Goal: Task Accomplishment & Management: Complete application form

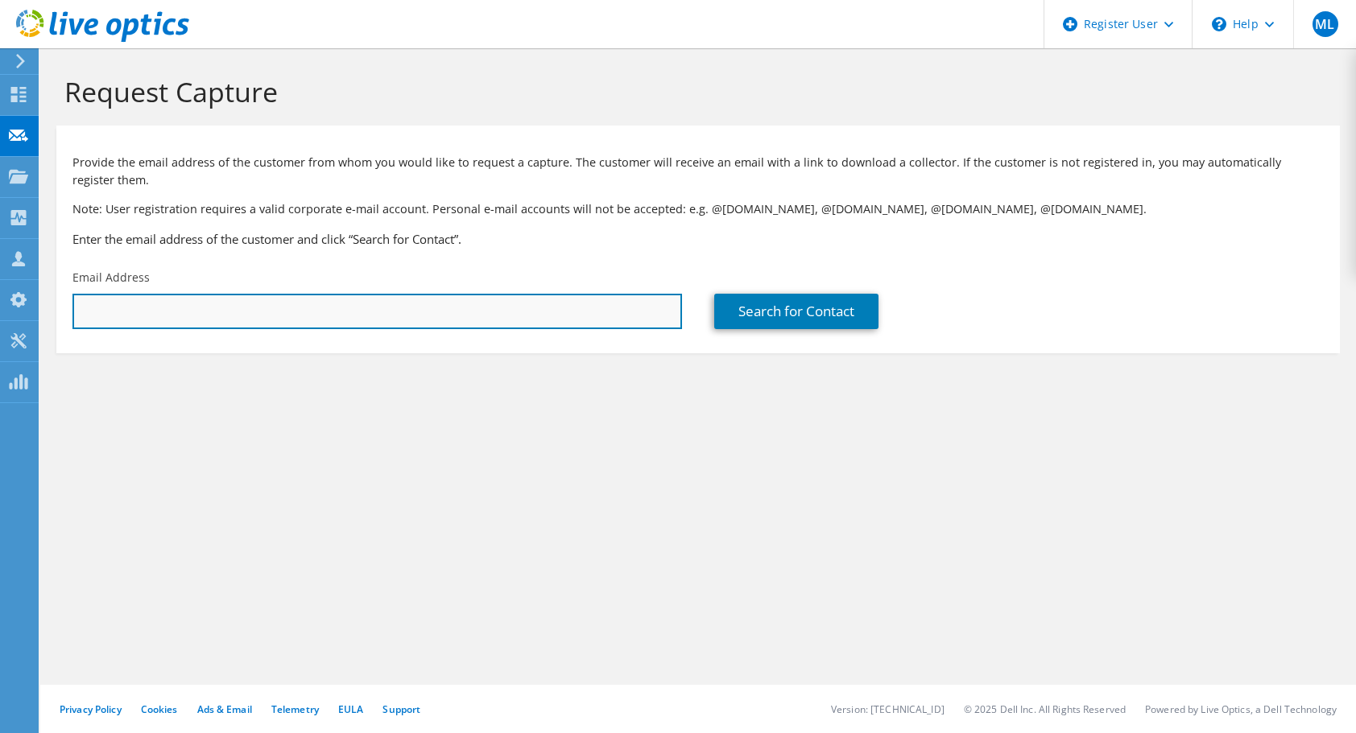
click at [637, 306] on input "text" at bounding box center [376, 311] width 609 height 35
paste input "[EMAIL_ADDRESS][DOMAIN_NAME]"
type input "[EMAIL_ADDRESS][DOMAIN_NAME]"
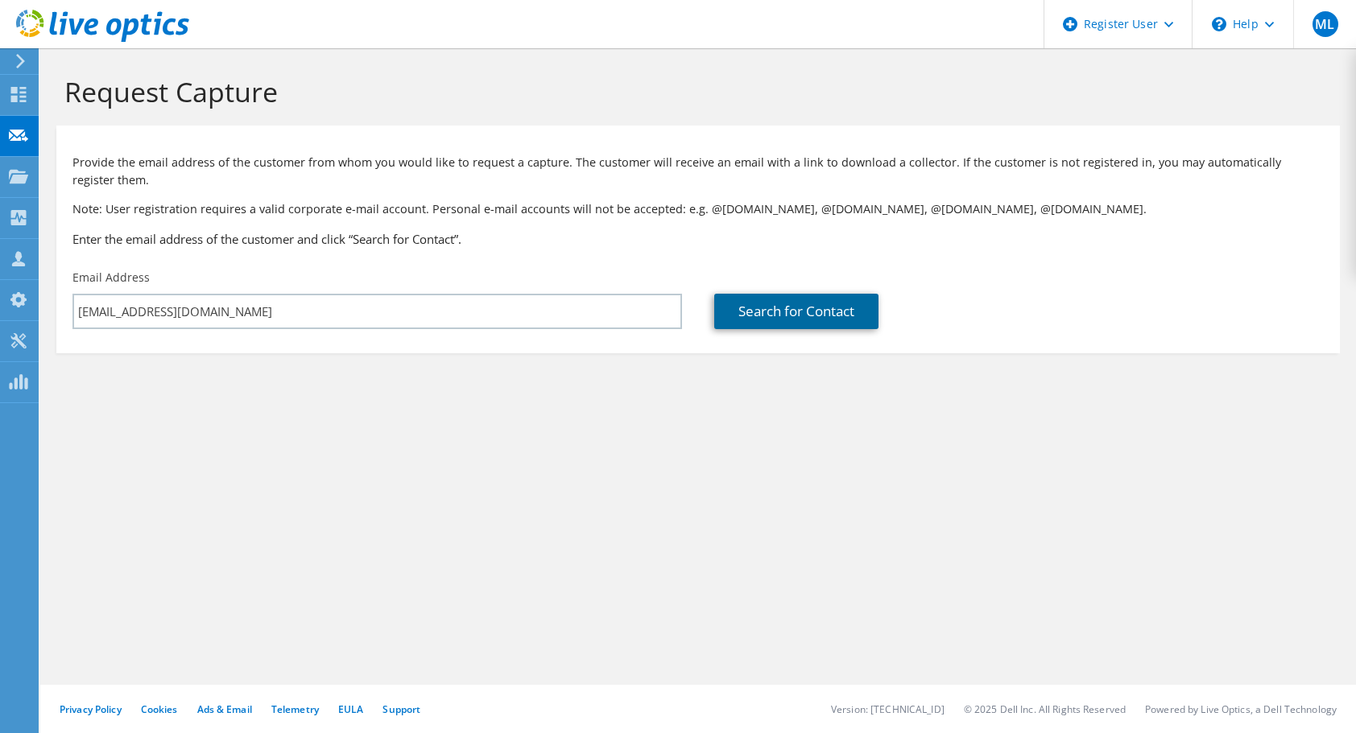
click at [757, 312] on link "Search for Contact" at bounding box center [796, 311] width 164 height 35
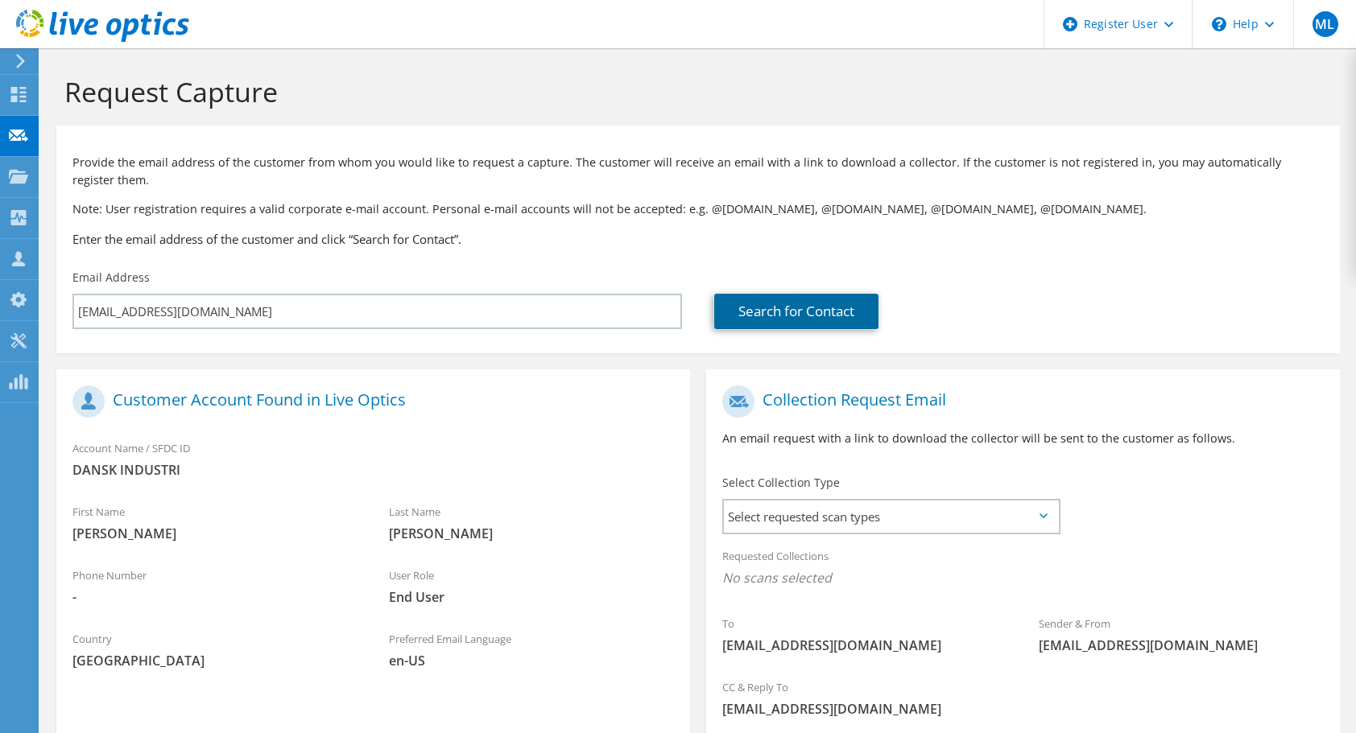
scroll to position [166, 0]
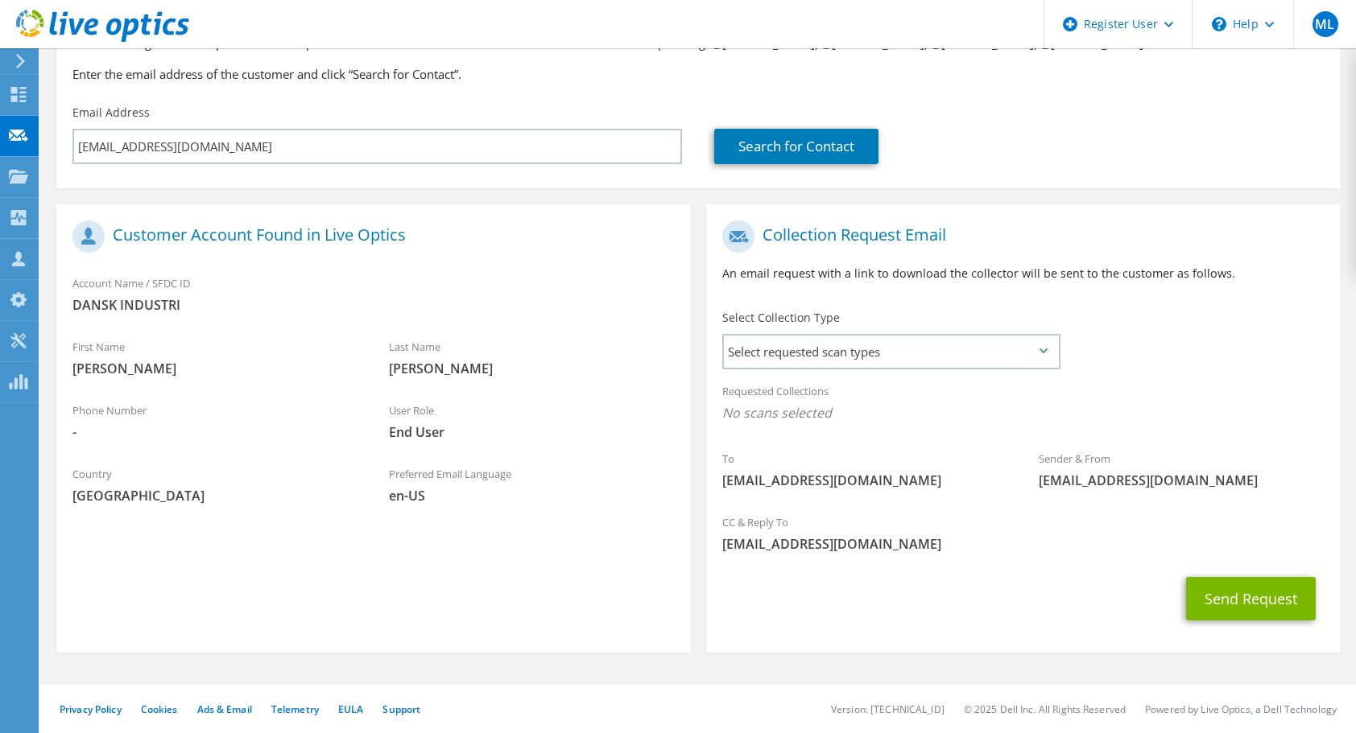
click at [852, 332] on div "Select Collection Type Select requested scan types Server Virtualization Optica…" at bounding box center [890, 338] width 337 height 56
click at [852, 349] on span "Select requested scan types" at bounding box center [891, 352] width 334 height 32
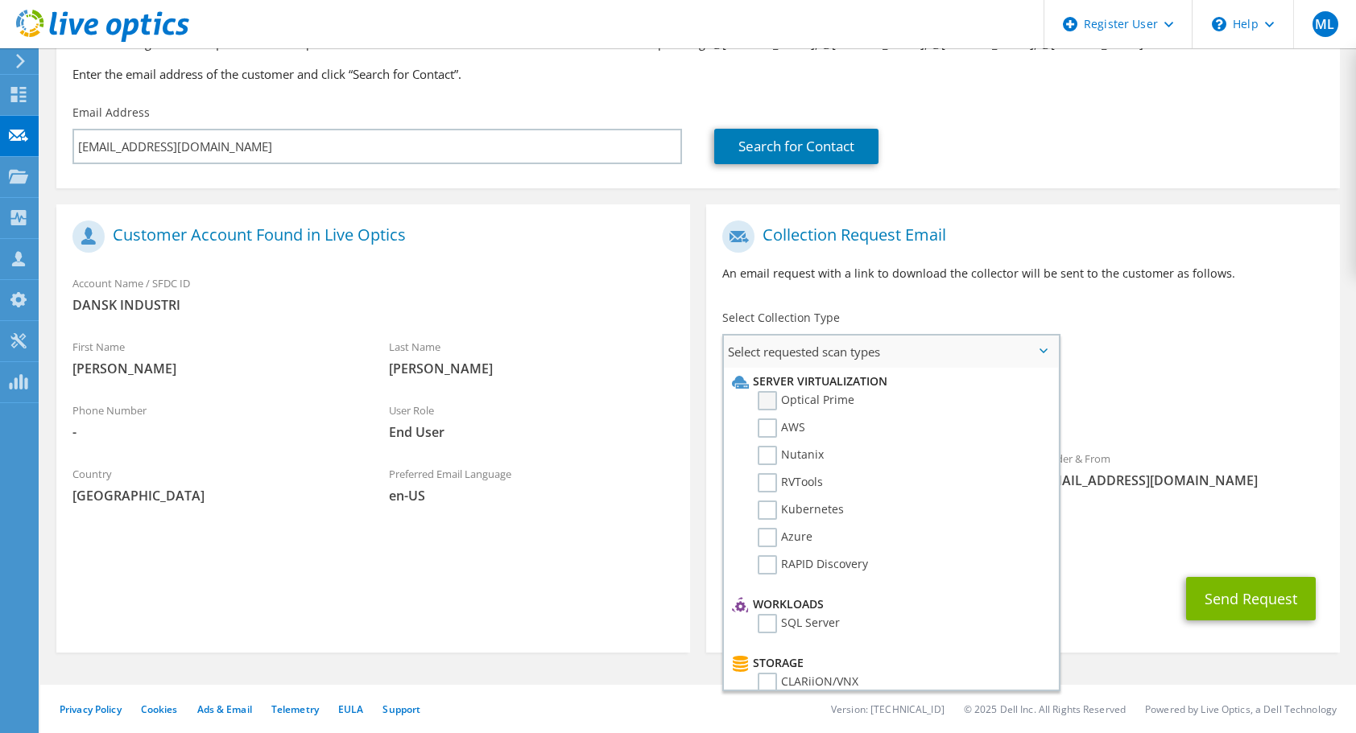
click at [832, 406] on label "Optical Prime" at bounding box center [805, 400] width 97 height 19
click at [0, 0] on input "Optical Prime" at bounding box center [0, 0] width 0 height 0
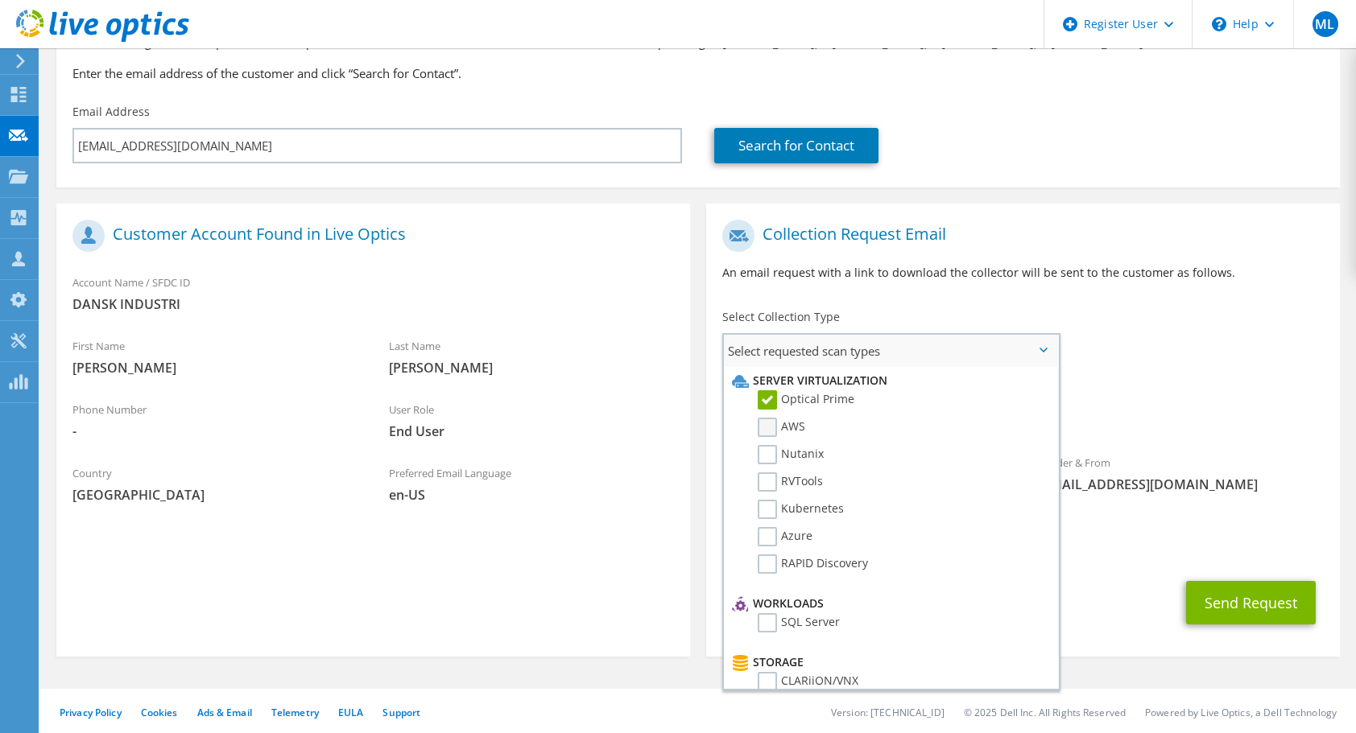
click at [782, 433] on label "AWS" at bounding box center [780, 427] width 47 height 19
click at [0, 0] on input "AWS" at bounding box center [0, 0] width 0 height 0
click at [780, 443] on li "AWS" at bounding box center [889, 431] width 322 height 27
click at [775, 449] on label "Nutanix" at bounding box center [790, 454] width 66 height 19
click at [0, 0] on input "Nutanix" at bounding box center [0, 0] width 0 height 0
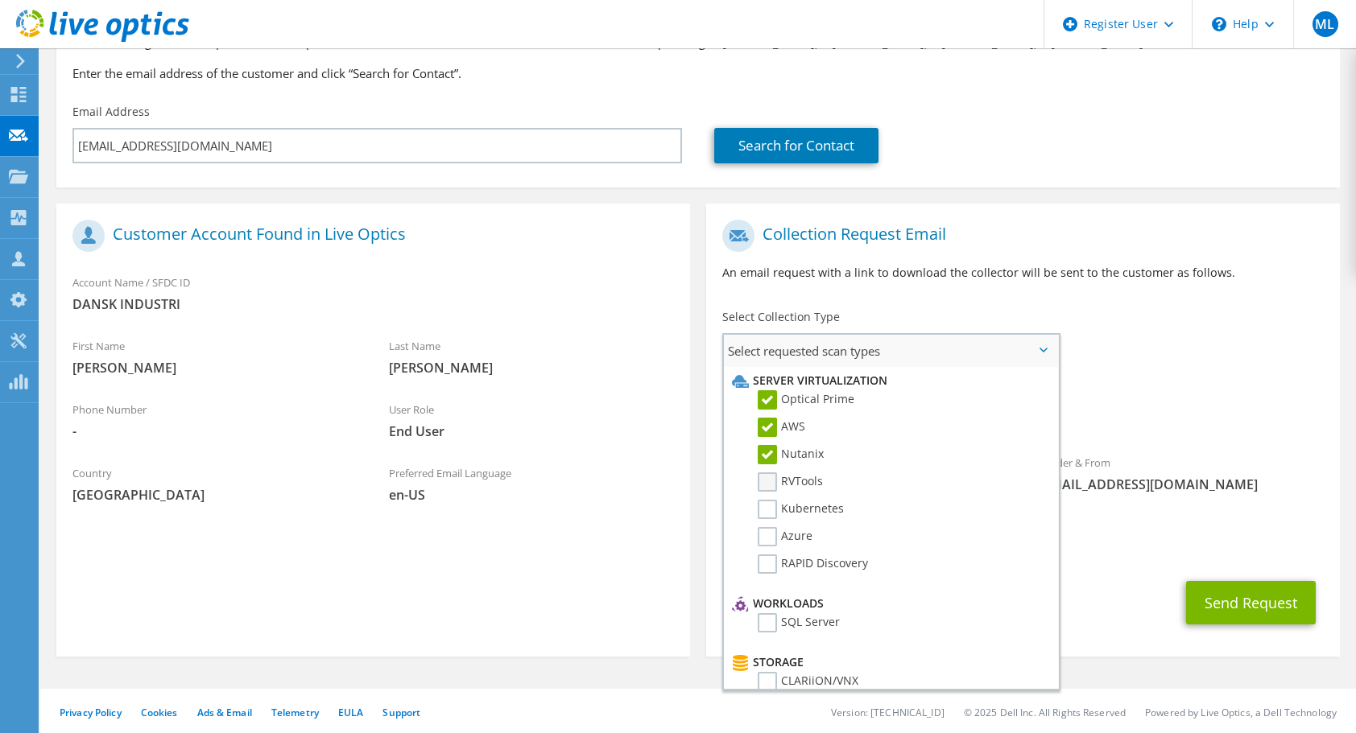
click at [774, 478] on label "RVTools" at bounding box center [789, 482] width 65 height 19
click at [0, 0] on input "RVTools" at bounding box center [0, 0] width 0 height 0
click at [774, 496] on li "RVTools" at bounding box center [889, 486] width 322 height 27
click at [774, 509] on label "Kubernetes" at bounding box center [800, 509] width 86 height 19
click at [0, 0] on input "Kubernetes" at bounding box center [0, 0] width 0 height 0
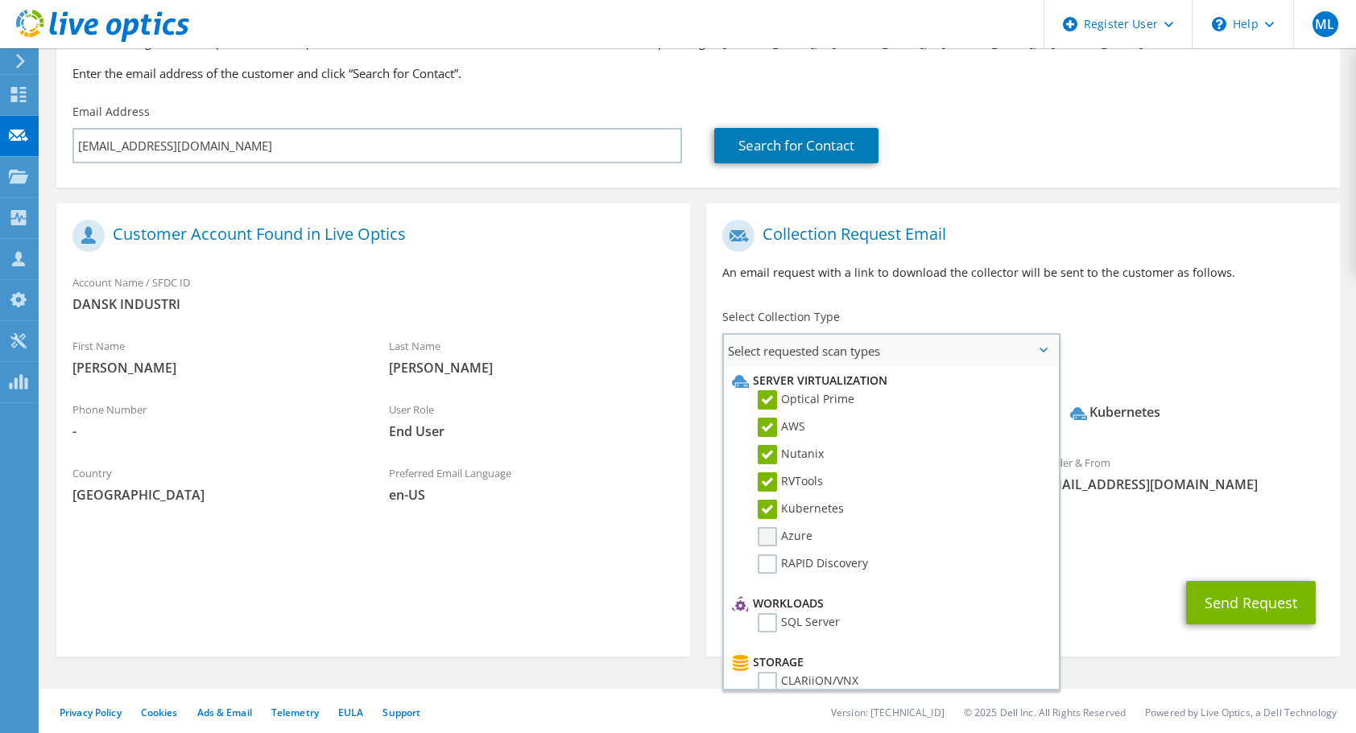
click at [771, 541] on label "Azure" at bounding box center [784, 536] width 55 height 19
click at [0, 0] on input "Azure" at bounding box center [0, 0] width 0 height 0
click at [772, 554] on li "Azure" at bounding box center [889, 540] width 322 height 27
click at [773, 570] on label "RAPID Discovery" at bounding box center [812, 564] width 110 height 19
click at [0, 0] on input "RAPID Discovery" at bounding box center [0, 0] width 0 height 0
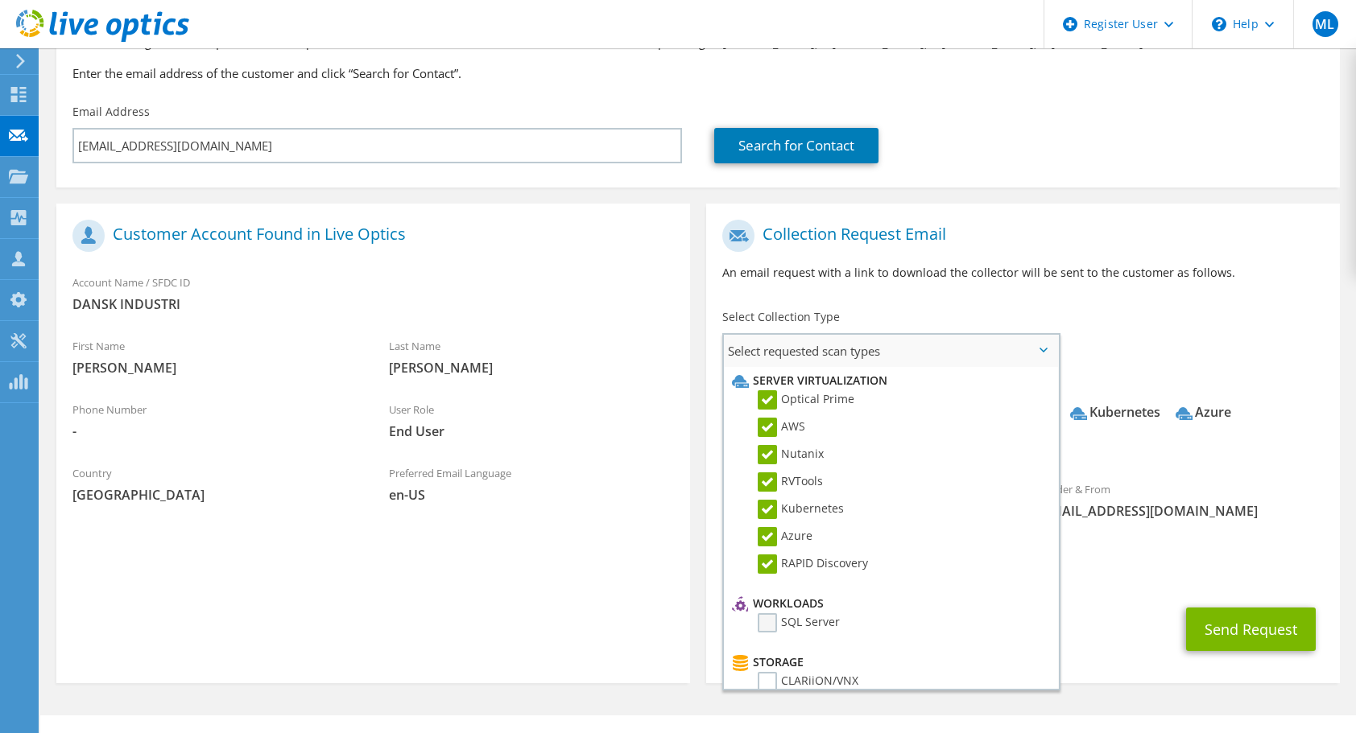
click at [771, 627] on label "SQL Server" at bounding box center [798, 622] width 82 height 19
click at [0, 0] on input "SQL Server" at bounding box center [0, 0] width 0 height 0
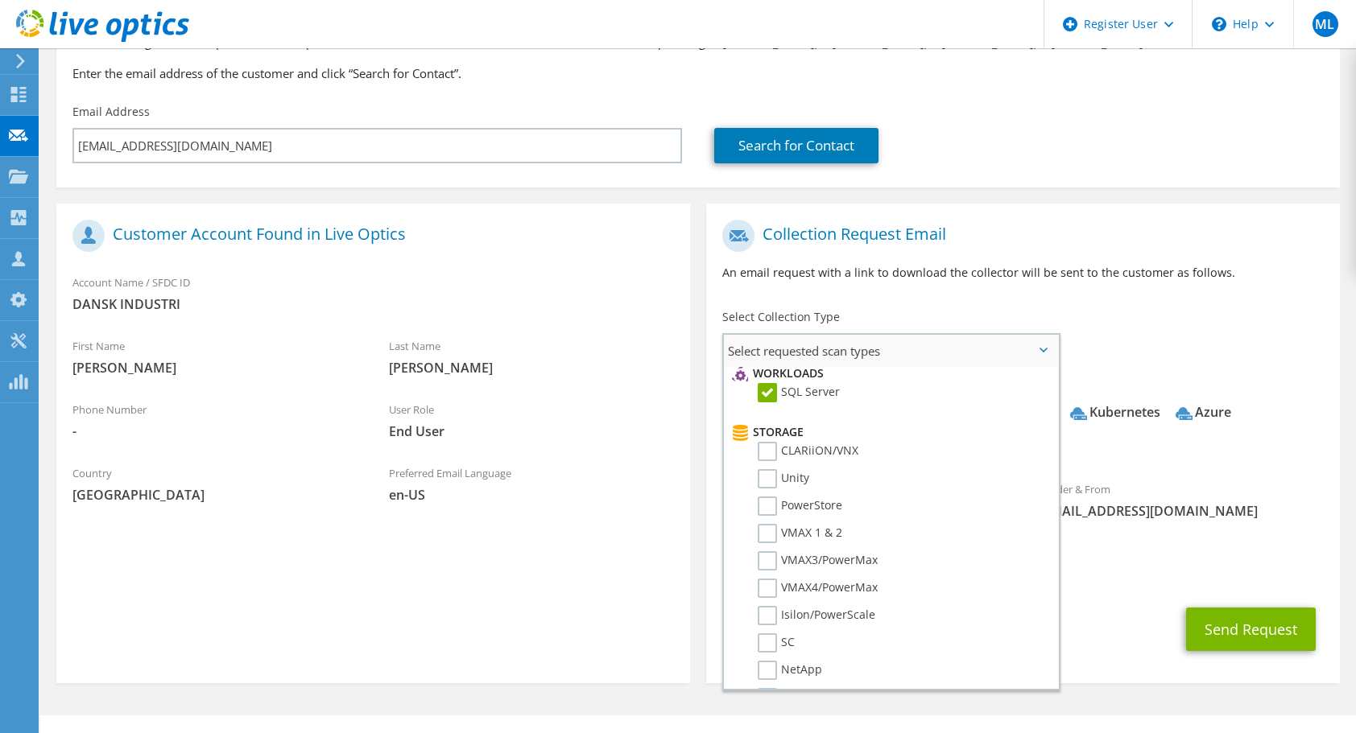
scroll to position [250, 0]
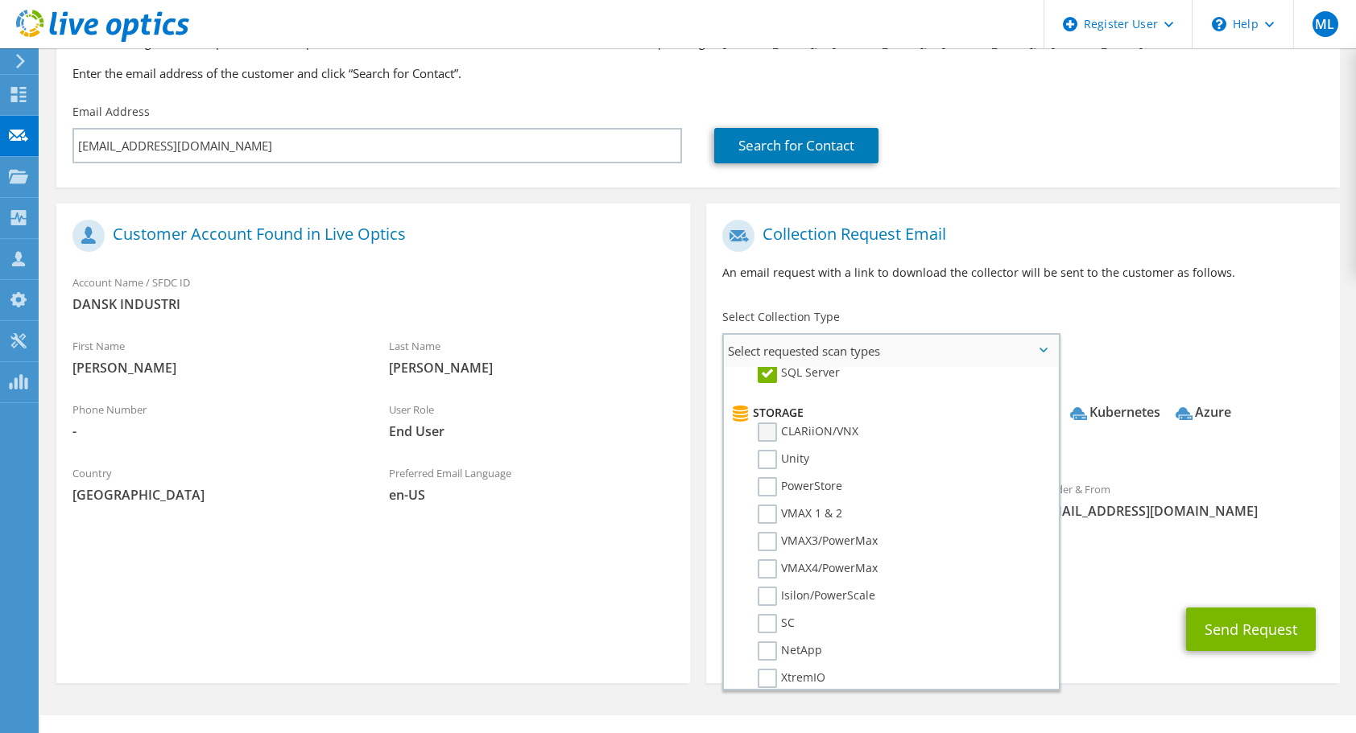
click at [764, 433] on label "CLARiiON/VNX" at bounding box center [807, 432] width 101 height 19
click at [0, 0] on input "CLARiiON/VNX" at bounding box center [0, 0] width 0 height 0
click at [772, 454] on label "Unity" at bounding box center [783, 459] width 52 height 19
click at [0, 0] on input "Unity" at bounding box center [0, 0] width 0 height 0
click at [772, 487] on label "PowerStore" at bounding box center [799, 486] width 85 height 19
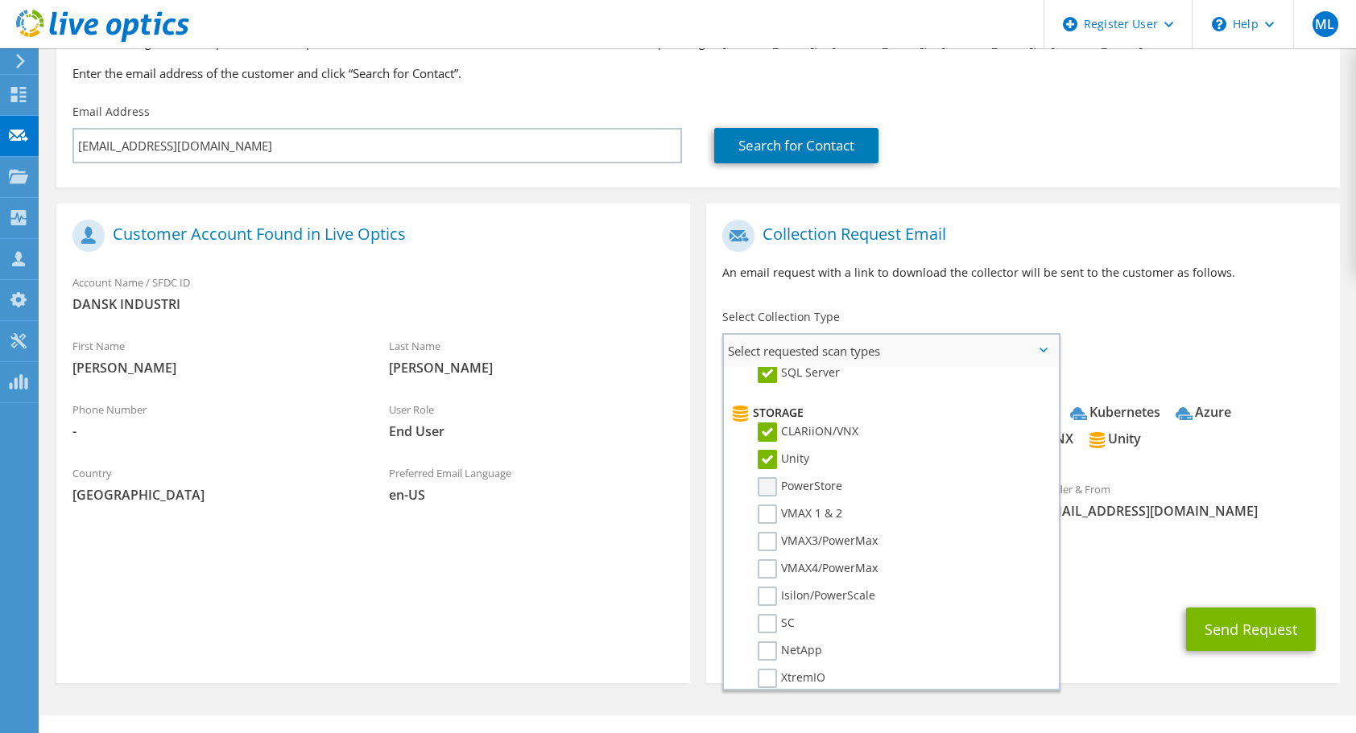
click at [0, 0] on input "PowerStore" at bounding box center [0, 0] width 0 height 0
click at [774, 509] on label "VMAX 1 & 2" at bounding box center [799, 514] width 85 height 19
click at [0, 0] on input "VMAX 1 & 2" at bounding box center [0, 0] width 0 height 0
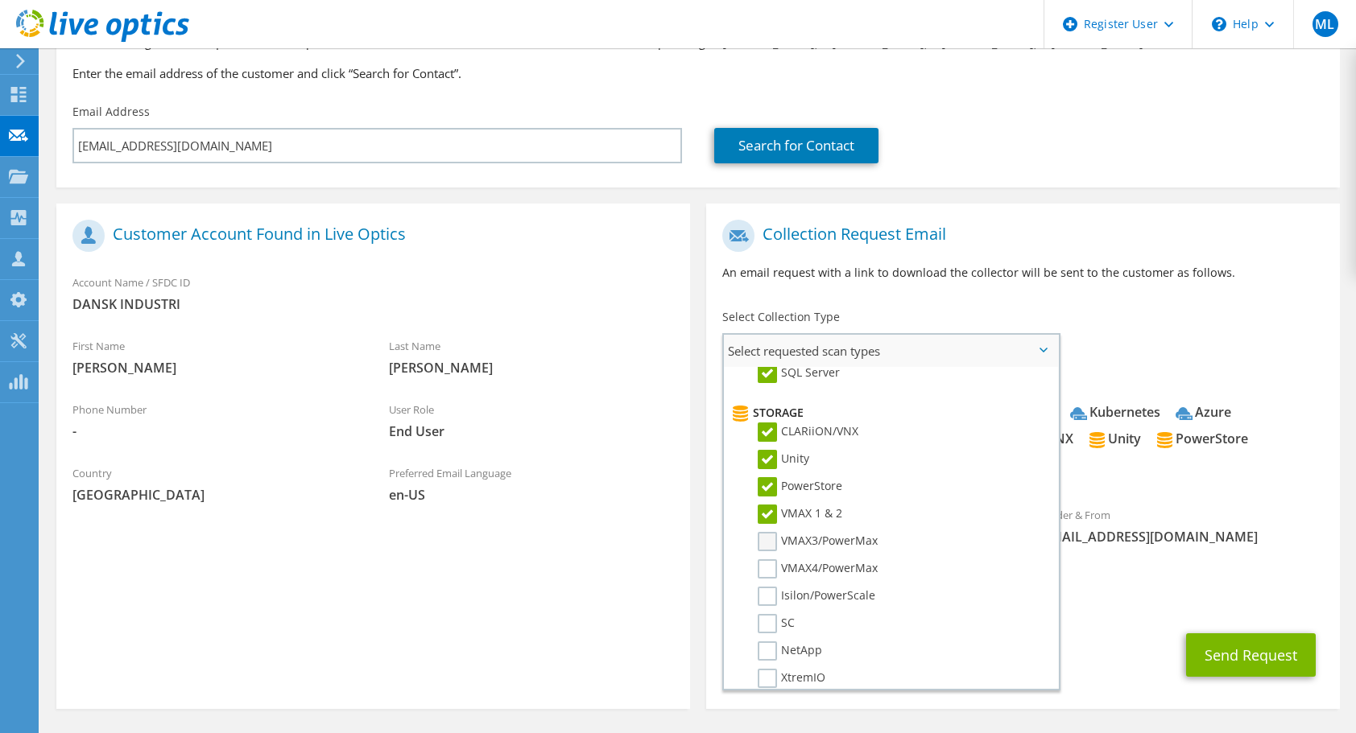
click at [773, 544] on label "VMAX3/PowerMax" at bounding box center [817, 541] width 120 height 19
click at [0, 0] on input "VMAX3/PowerMax" at bounding box center [0, 0] width 0 height 0
click at [773, 573] on label "VMAX4/PowerMax" at bounding box center [817, 568] width 120 height 19
click at [0, 0] on input "VMAX4/PowerMax" at bounding box center [0, 0] width 0 height 0
click at [775, 617] on label "SC" at bounding box center [775, 623] width 37 height 19
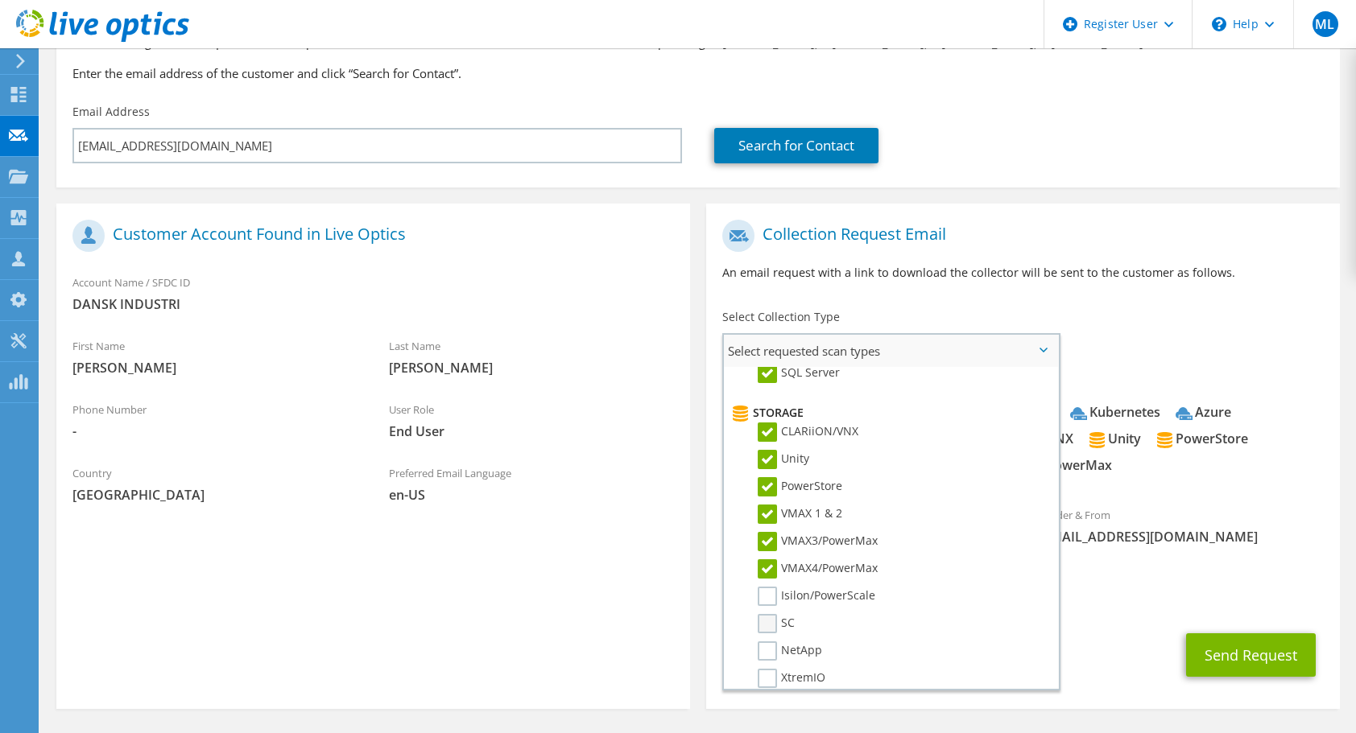
click at [0, 0] on input "SC" at bounding box center [0, 0] width 0 height 0
click at [776, 592] on label "Isilon/PowerScale" at bounding box center [816, 596] width 118 height 19
click at [0, 0] on input "Isilon/PowerScale" at bounding box center [0, 0] width 0 height 0
click at [771, 683] on label "XtremIO" at bounding box center [791, 678] width 68 height 19
click at [0, 0] on input "XtremIO" at bounding box center [0, 0] width 0 height 0
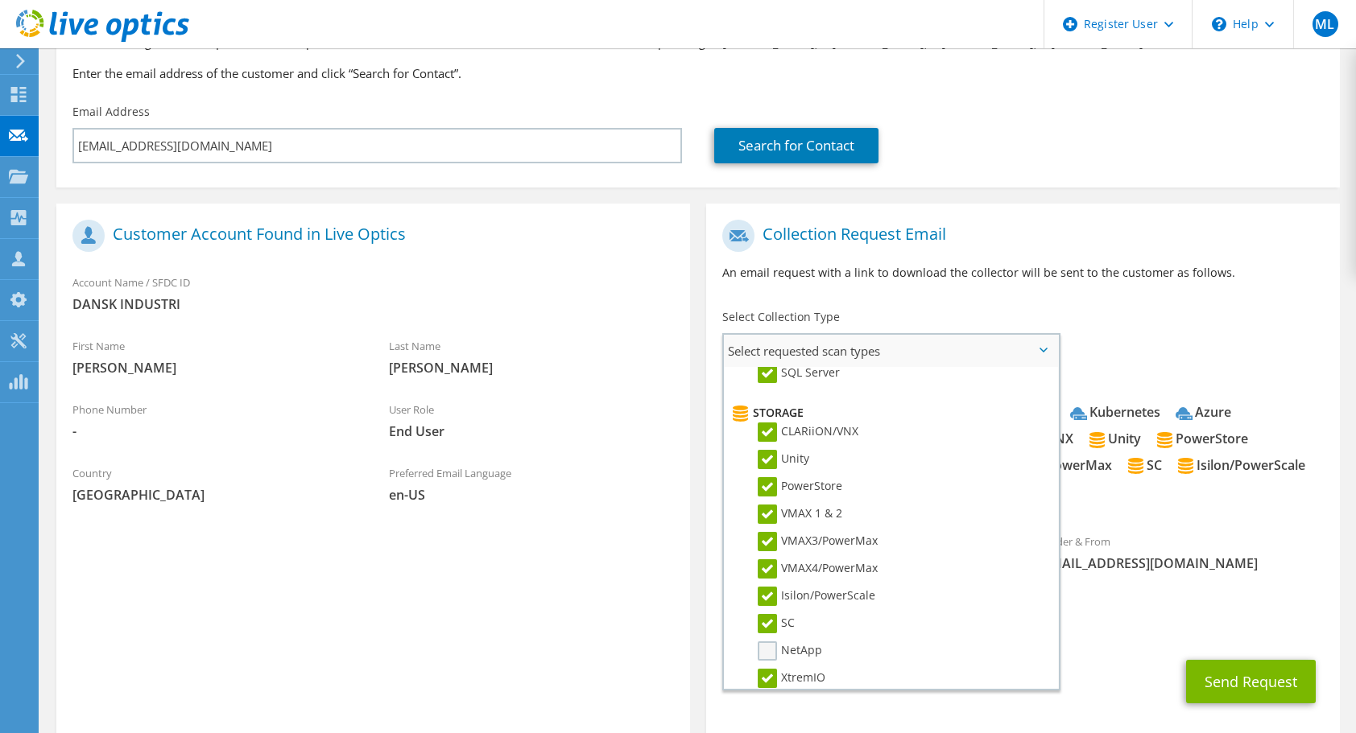
click at [766, 652] on label "NetApp" at bounding box center [789, 651] width 64 height 19
click at [0, 0] on input "NetApp" at bounding box center [0, 0] width 0 height 0
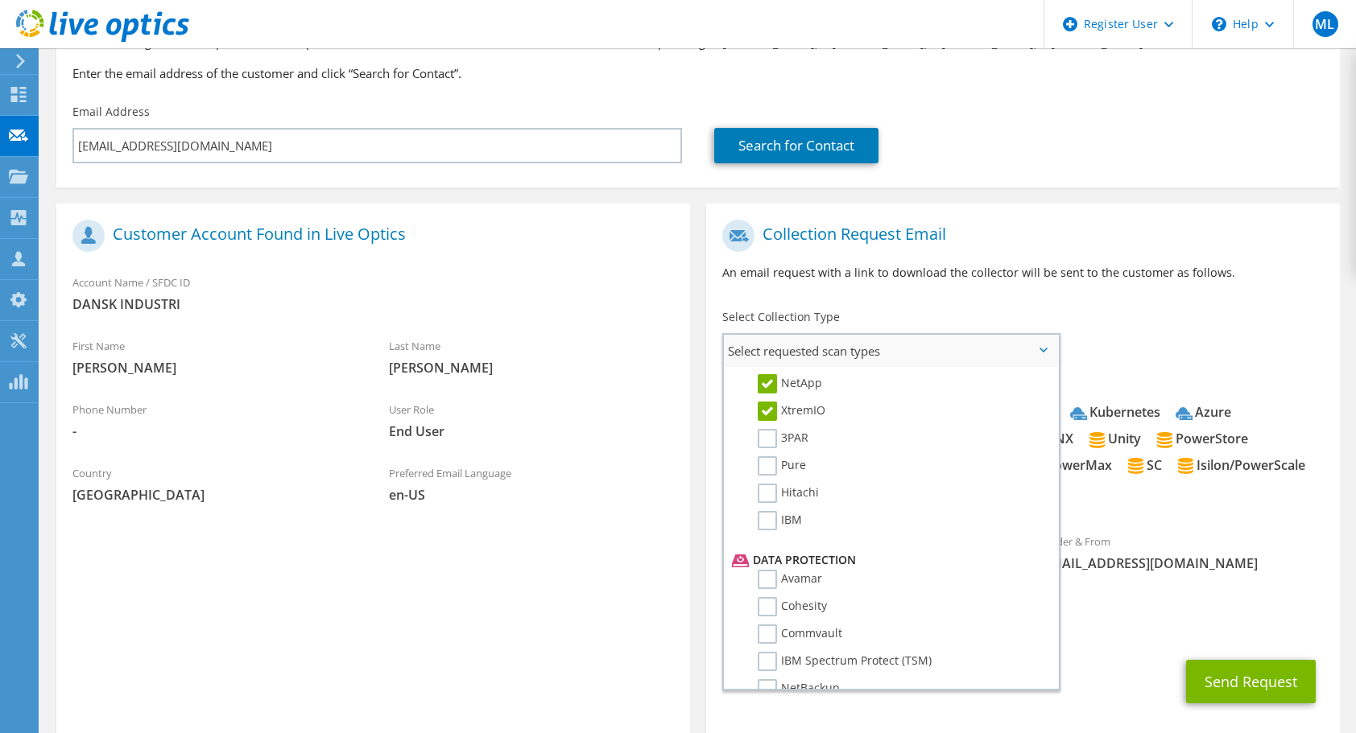
scroll to position [518, 0]
click at [764, 442] on label "3PAR" at bounding box center [782, 437] width 51 height 19
click at [0, 0] on input "3PAR" at bounding box center [0, 0] width 0 height 0
click at [771, 464] on label "Pure" at bounding box center [781, 465] width 48 height 19
click at [0, 0] on input "Pure" at bounding box center [0, 0] width 0 height 0
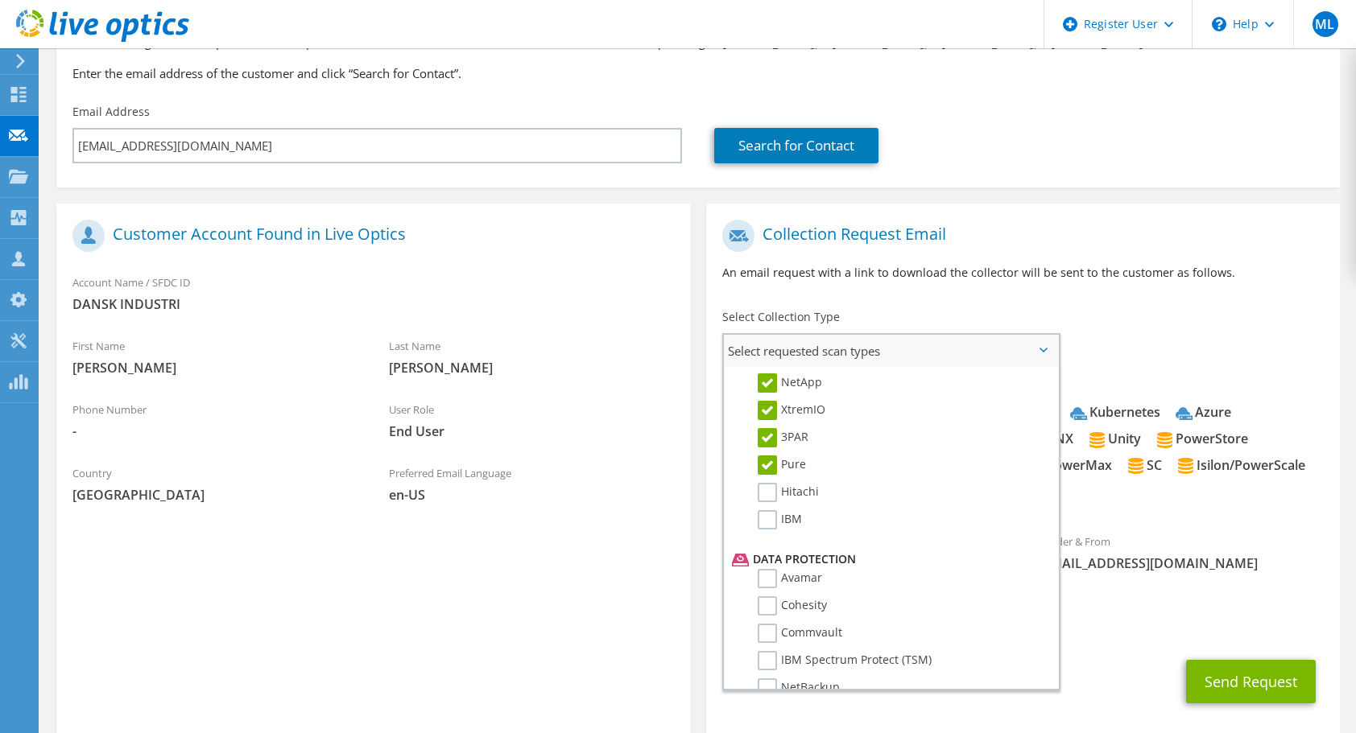
click at [770, 480] on li "Pure" at bounding box center [889, 469] width 322 height 27
click at [771, 495] on label "Hitachi" at bounding box center [787, 492] width 61 height 19
click at [0, 0] on input "Hitachi" at bounding box center [0, 0] width 0 height 0
click at [774, 514] on label "IBM" at bounding box center [779, 519] width 44 height 19
click at [0, 0] on input "IBM" at bounding box center [0, 0] width 0 height 0
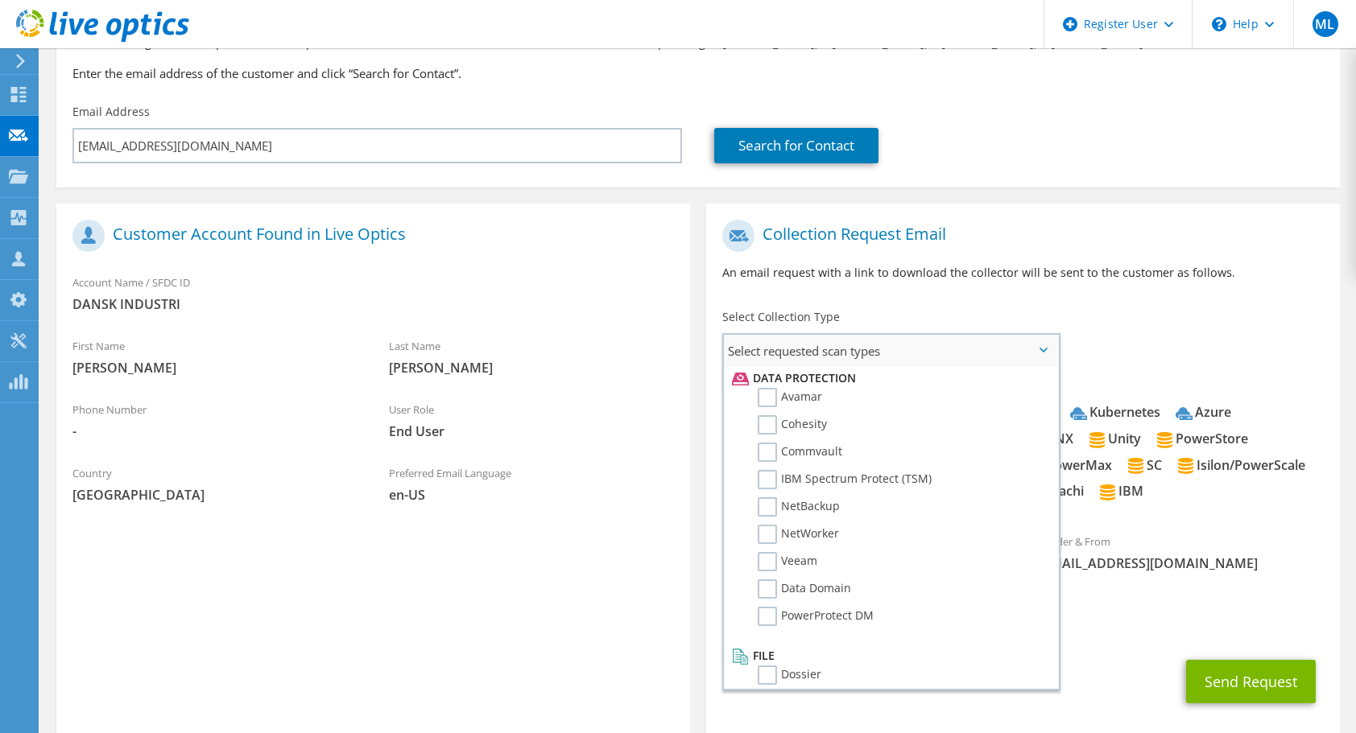
scroll to position [711, 0]
click at [759, 390] on label "Avamar" at bounding box center [789, 385] width 64 height 19
click at [0, 0] on input "Avamar" at bounding box center [0, 0] width 0 height 0
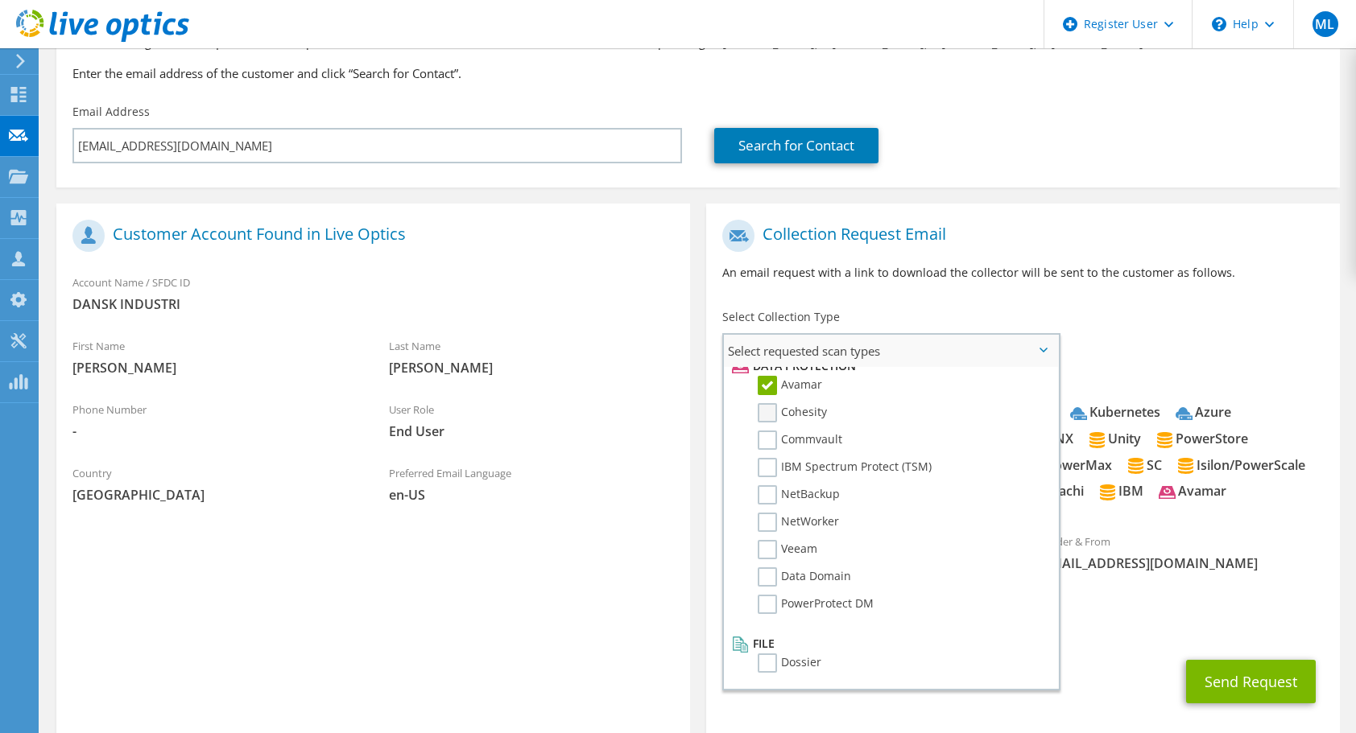
click at [764, 406] on label "Cohesity" at bounding box center [791, 412] width 69 height 19
click at [0, 0] on input "Cohesity" at bounding box center [0, 0] width 0 height 0
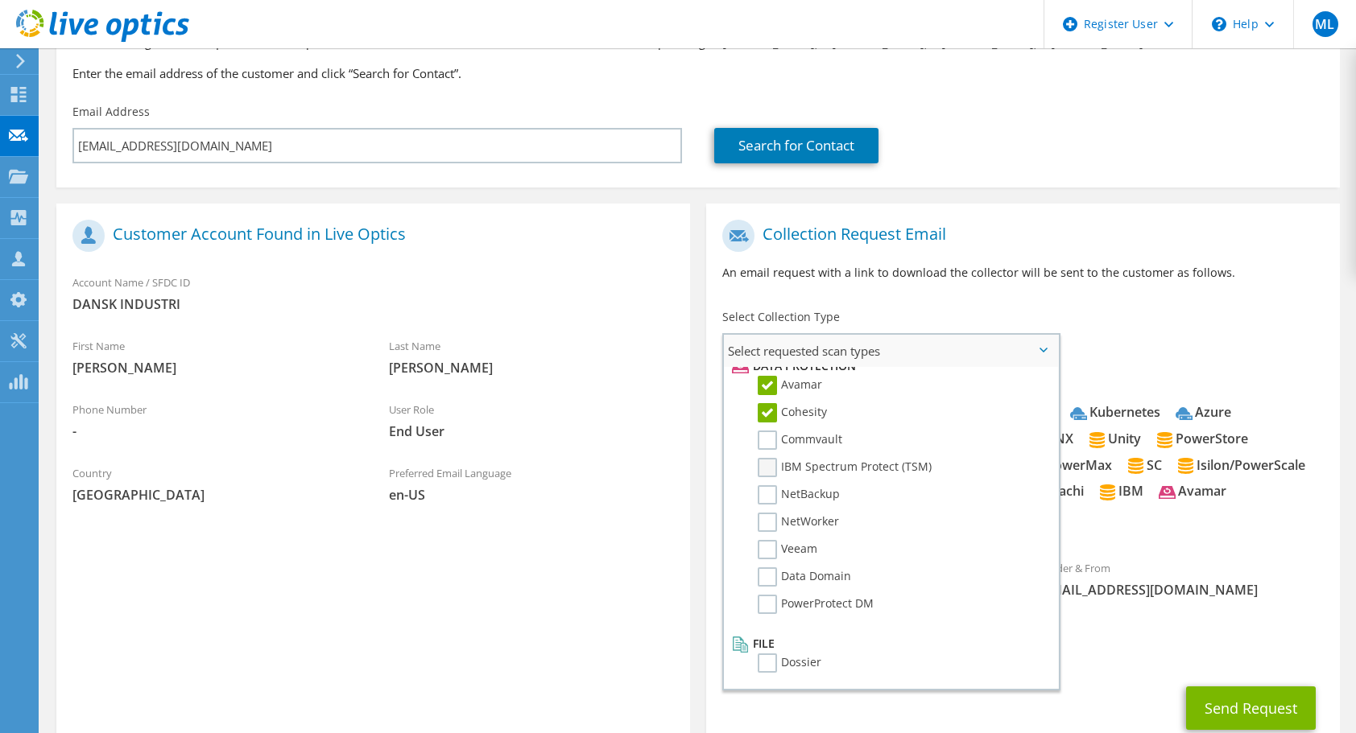
click at [774, 461] on label "IBM Spectrum Protect (TSM)" at bounding box center [844, 467] width 174 height 19
click at [0, 0] on input "IBM Spectrum Protect (TSM)" at bounding box center [0, 0] width 0 height 0
click at [773, 452] on li "Commvault" at bounding box center [889, 444] width 322 height 27
click at [765, 435] on label "Commvault" at bounding box center [799, 440] width 85 height 19
click at [0, 0] on input "Commvault" at bounding box center [0, 0] width 0 height 0
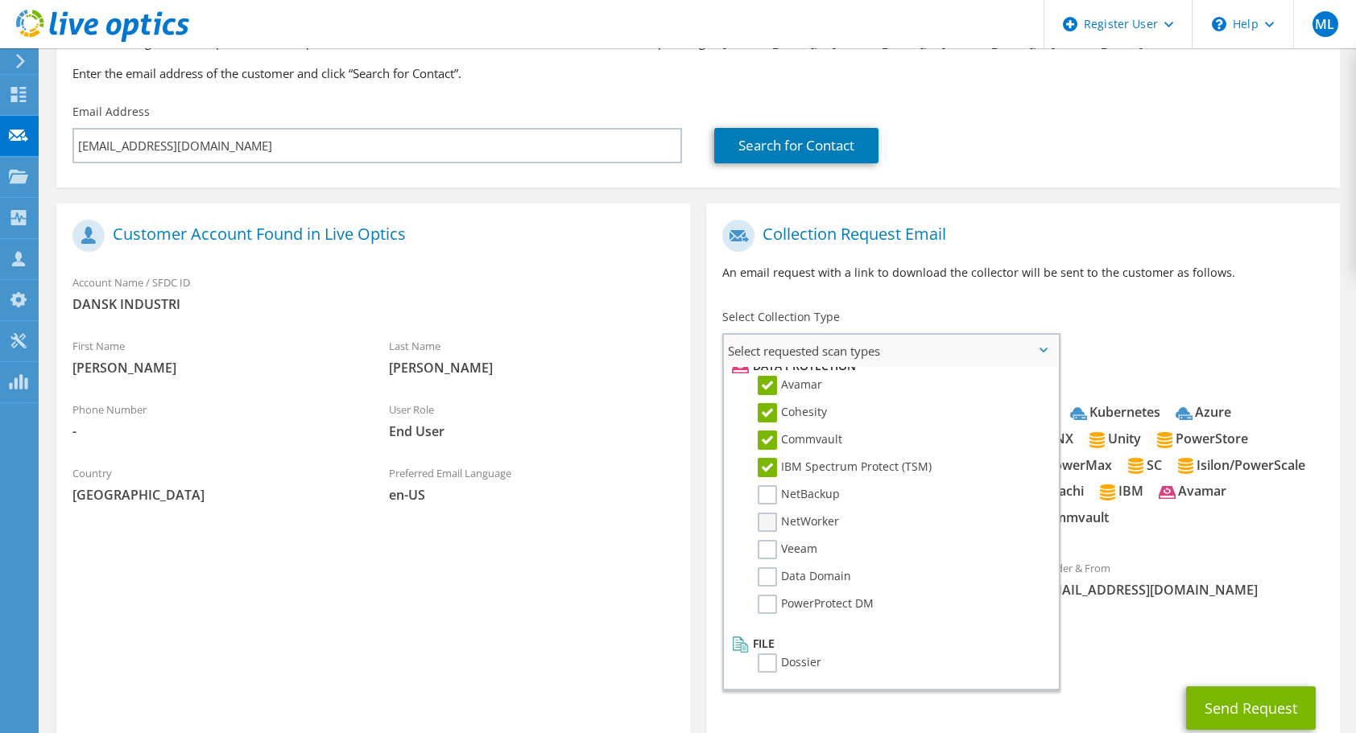
click at [766, 517] on label "NetWorker" at bounding box center [797, 522] width 81 height 19
click at [0, 0] on input "NetWorker" at bounding box center [0, 0] width 0 height 0
click at [768, 504] on label "NetBackup" at bounding box center [798, 494] width 82 height 19
click at [0, 0] on input "NetBackup" at bounding box center [0, 0] width 0 height 0
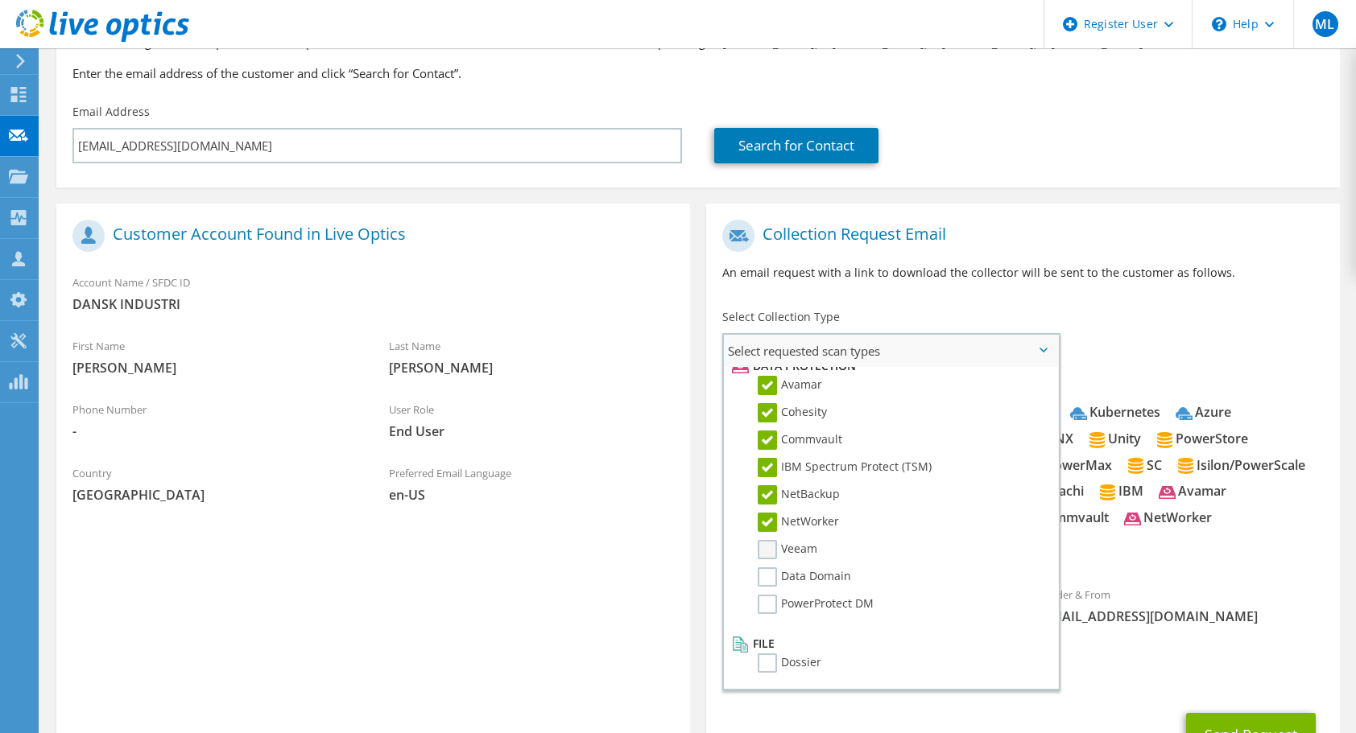
click at [773, 543] on label "Veeam" at bounding box center [787, 549] width 60 height 19
click at [0, 0] on input "Veeam" at bounding box center [0, 0] width 0 height 0
click at [773, 576] on label "Data Domain" at bounding box center [803, 577] width 93 height 19
click at [0, 0] on input "Data Domain" at bounding box center [0, 0] width 0 height 0
click at [774, 596] on label "PowerProtect DM" at bounding box center [815, 604] width 116 height 19
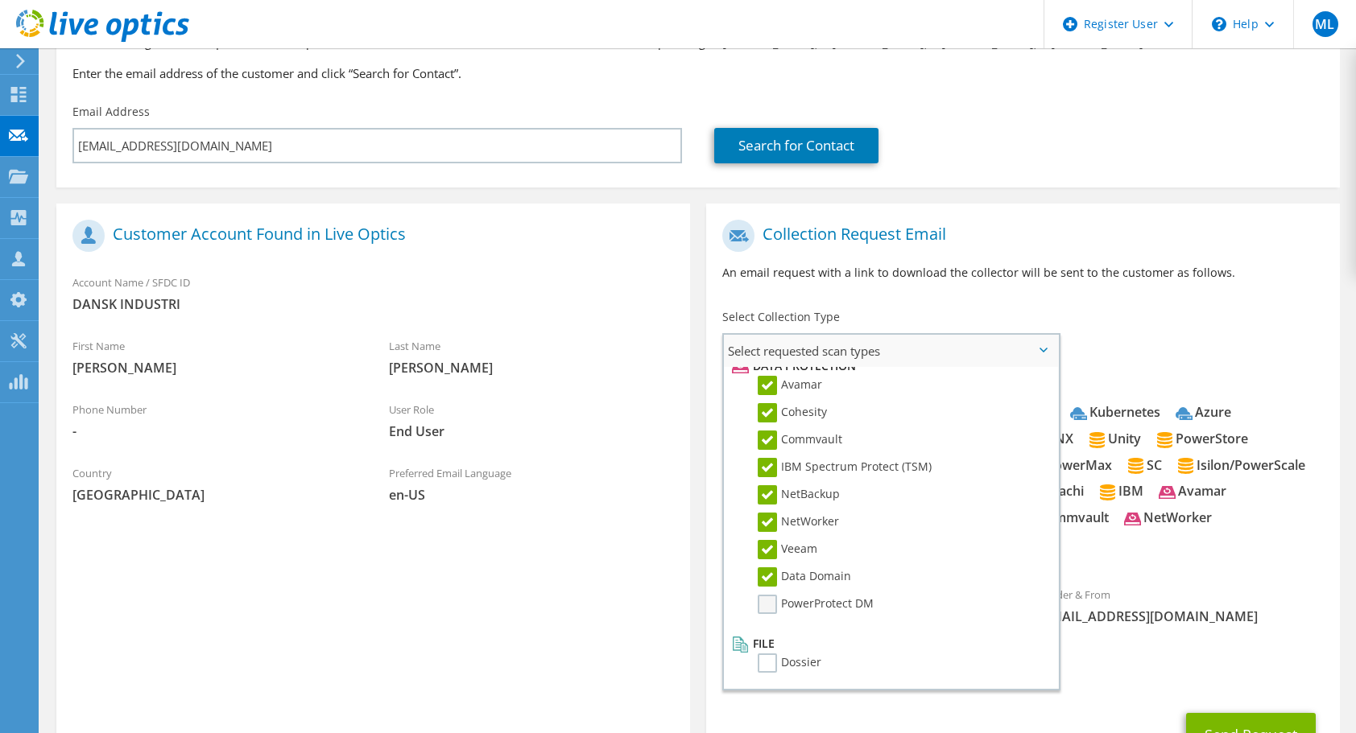
click at [0, 0] on input "PowerProtect DM" at bounding box center [0, 0] width 0 height 0
click at [770, 673] on label "Dossier" at bounding box center [789, 663] width 64 height 19
click at [0, 0] on input "Dossier" at bounding box center [0, 0] width 0 height 0
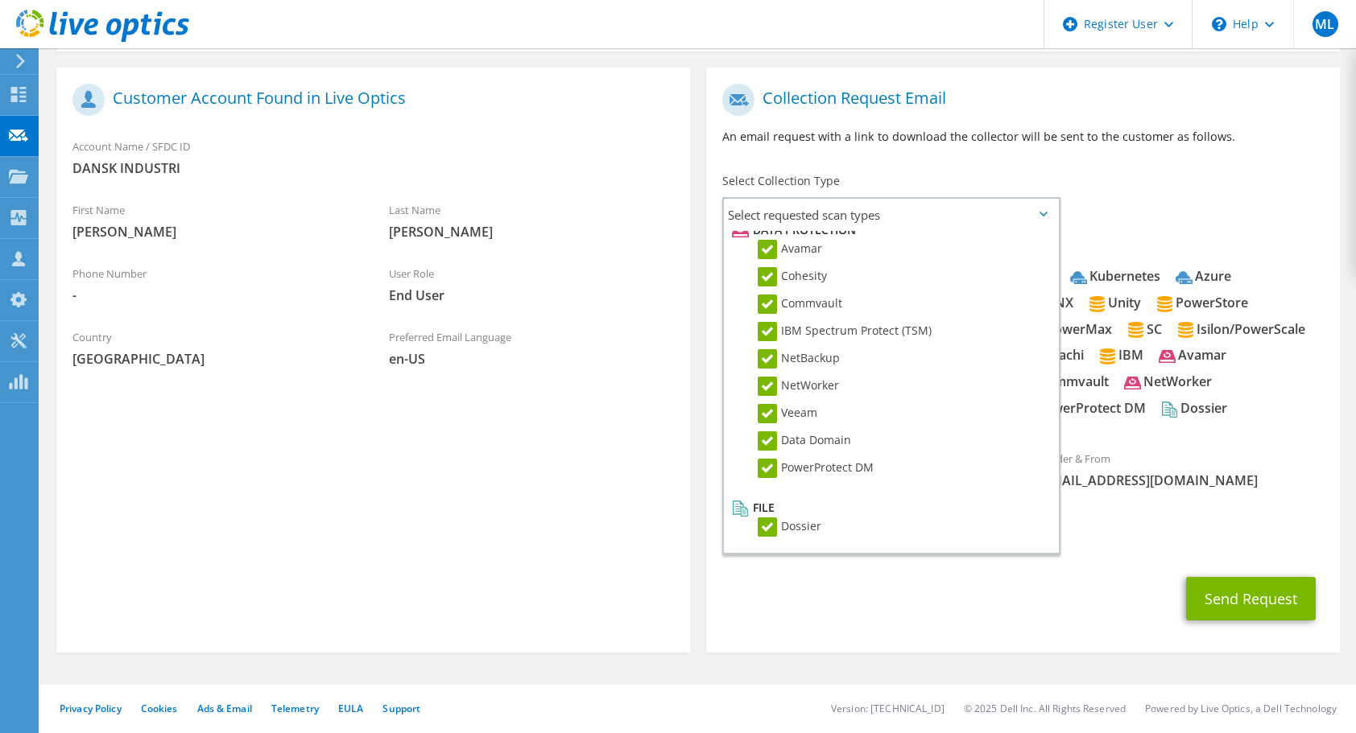
click at [1203, 493] on div "Sender & From [EMAIL_ADDRESS][DOMAIN_NAME]" at bounding box center [1180, 470] width 316 height 56
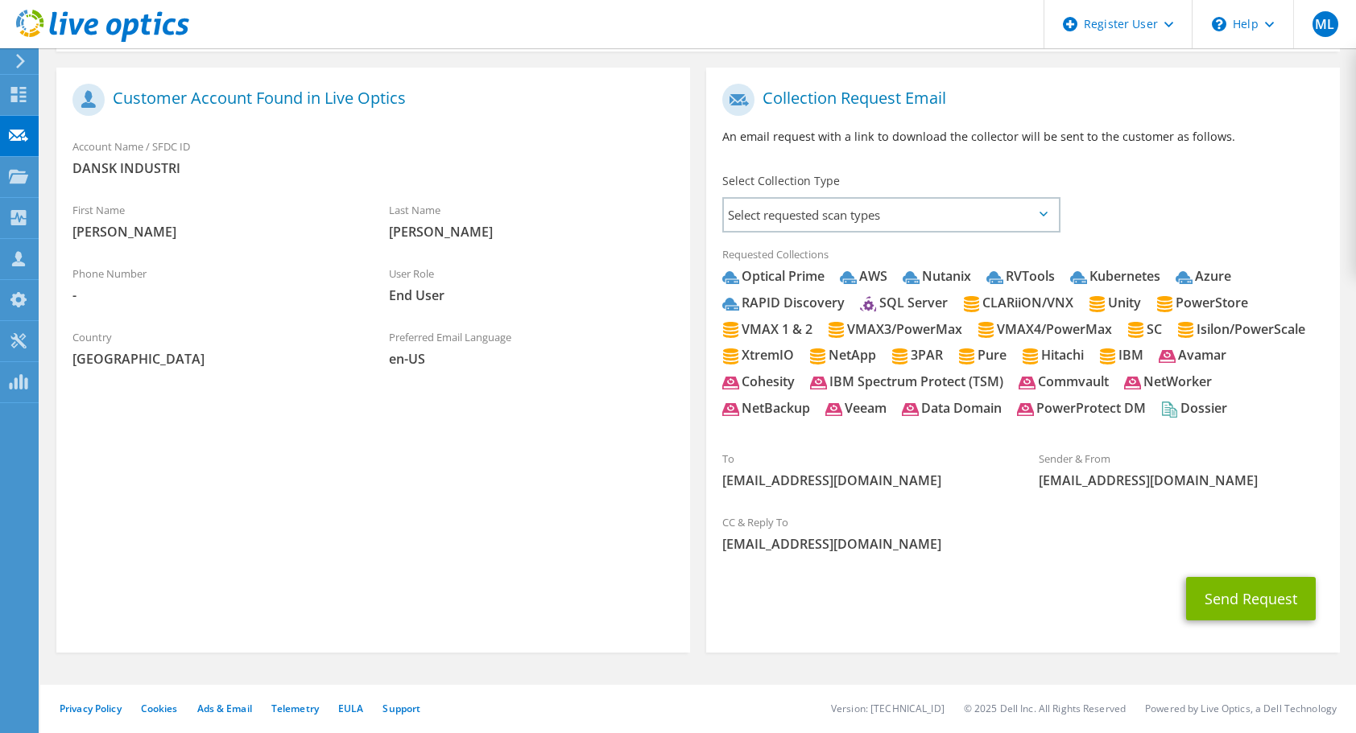
click at [1269, 625] on div "Send Request" at bounding box center [1023, 599] width 634 height 60
click at [1264, 602] on button "Send Request" at bounding box center [1251, 598] width 130 height 43
